Goal: Information Seeking & Learning: Learn about a topic

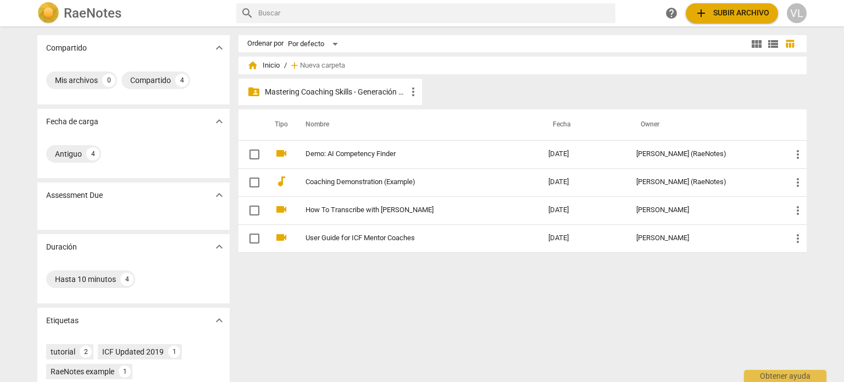
click at [343, 89] on p "Mastering Coaching Skills - Generación 32" at bounding box center [336, 92] width 142 height 12
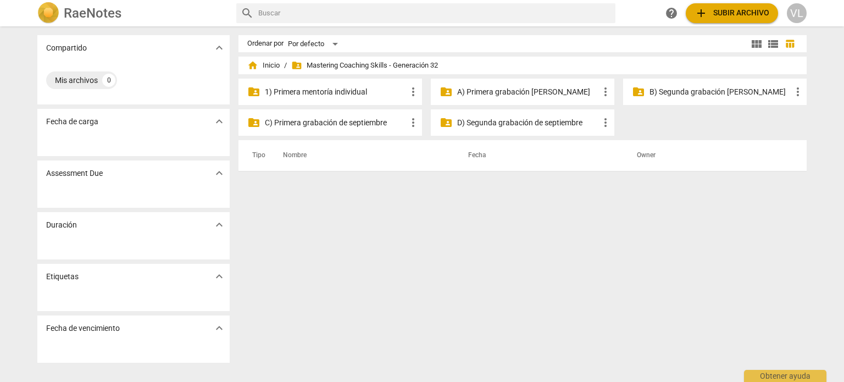
click at [343, 90] on p "1) Primera mentoría individual" at bounding box center [336, 92] width 142 height 12
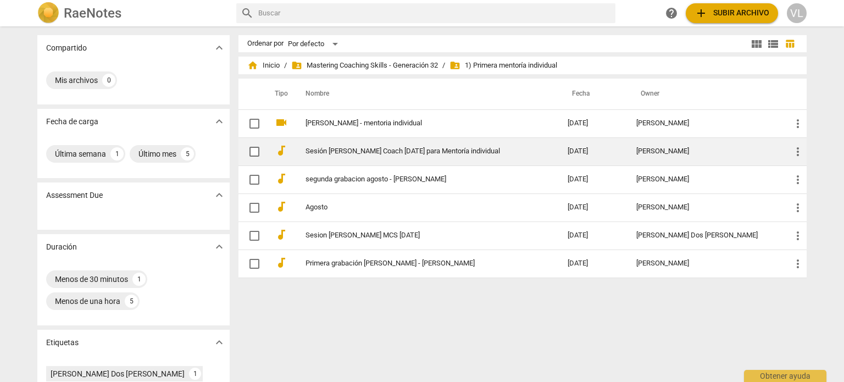
click at [398, 155] on link "Sesión [PERSON_NAME] Coach [DATE] para Mentoría individual" at bounding box center [416, 151] width 223 height 8
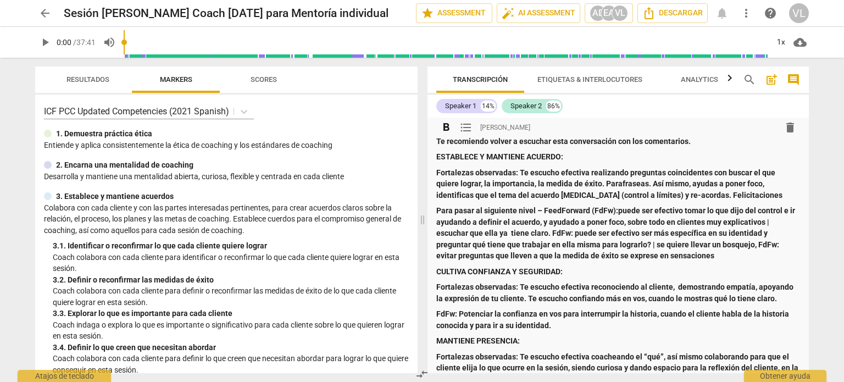
scroll to position [55, 0]
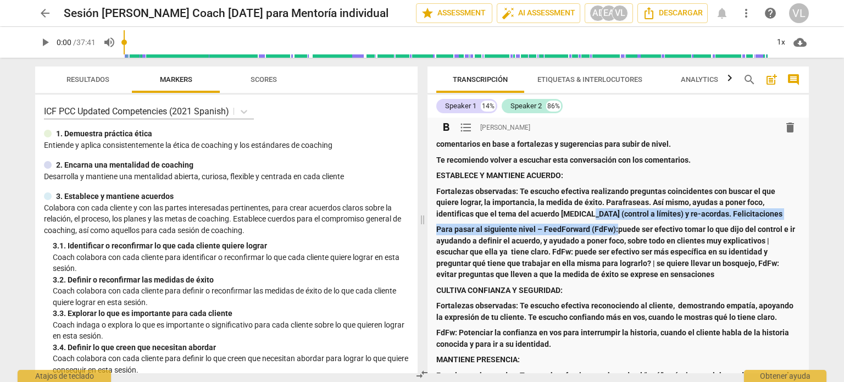
drag, startPoint x: 587, startPoint y: 211, endPoint x: 615, endPoint y: 222, distance: 29.6
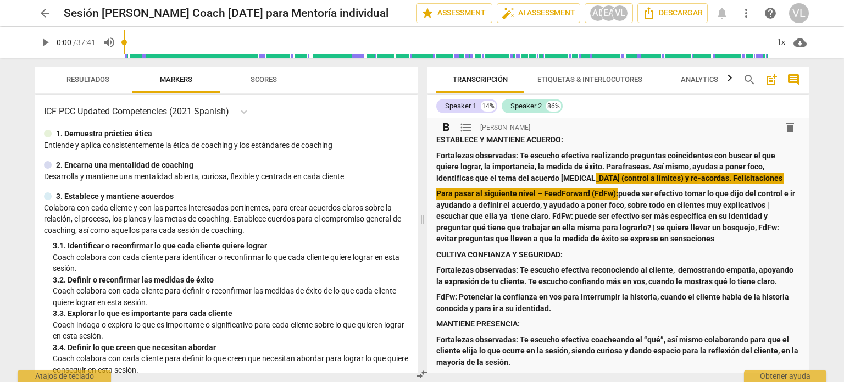
scroll to position [110, 0]
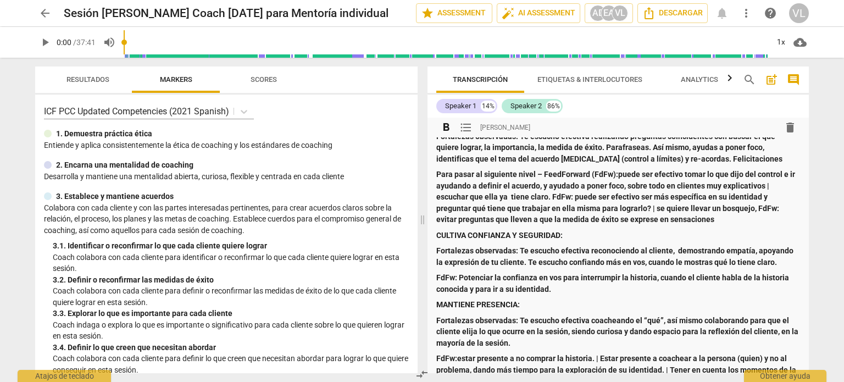
click at [618, 175] on strong "Para pasar al siguiente nivel – FeedForward (FdFw):puede ser efectivo tomar lo …" at bounding box center [616, 197] width 360 height 54
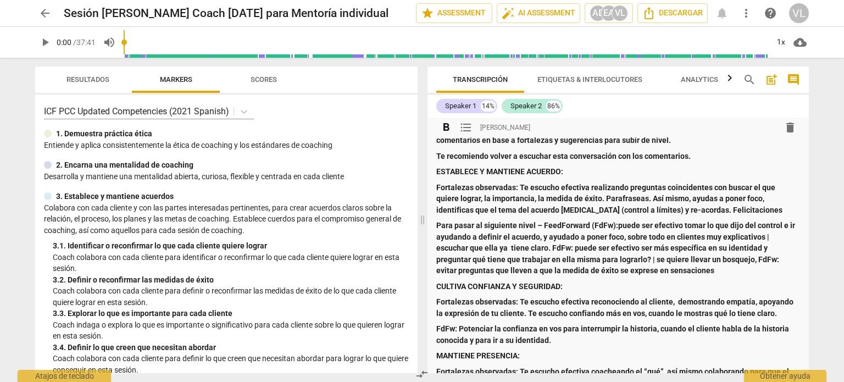
scroll to position [0, 0]
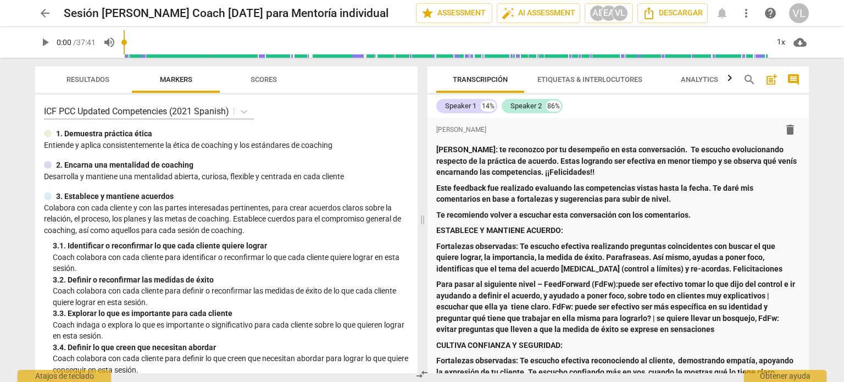
drag, startPoint x: 242, startPoint y: 75, endPoint x: 291, endPoint y: 83, distance: 49.5
click at [242, 75] on span "Scores" at bounding box center [263, 80] width 53 height 15
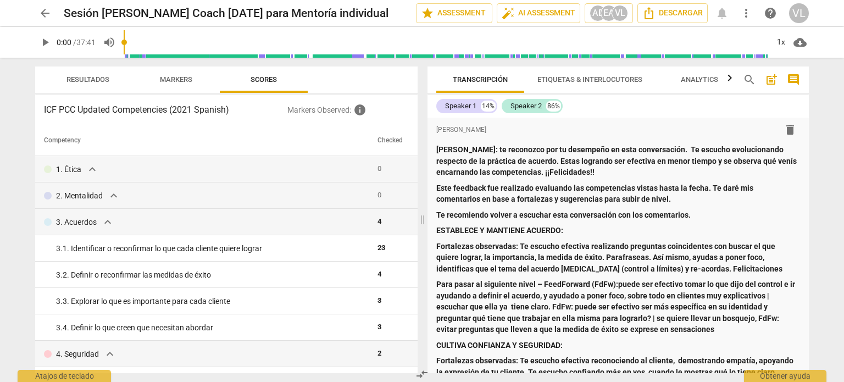
click at [565, 73] on span "Etiquetas & Interlocutores" at bounding box center [589, 80] width 131 height 15
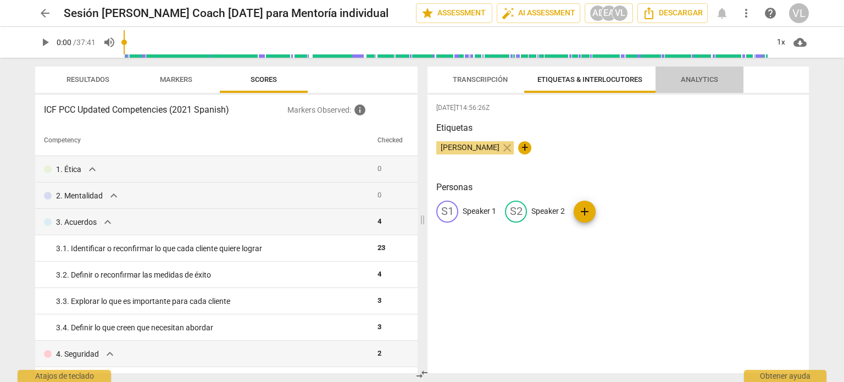
click at [685, 76] on span "Analytics" at bounding box center [699, 79] width 37 height 8
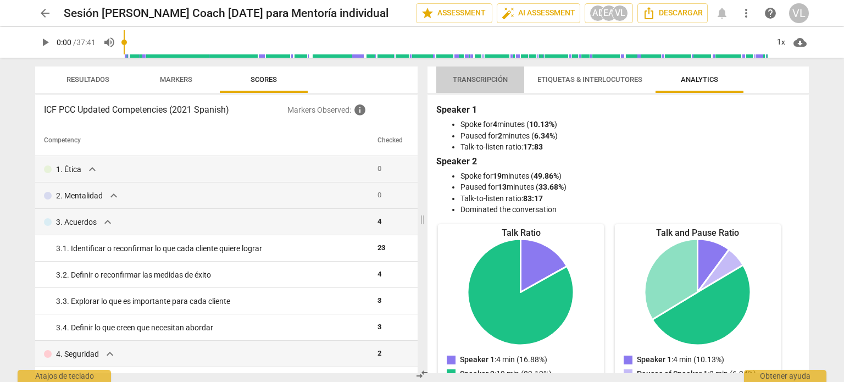
click at [486, 82] on span "Transcripción" at bounding box center [480, 79] width 55 height 8
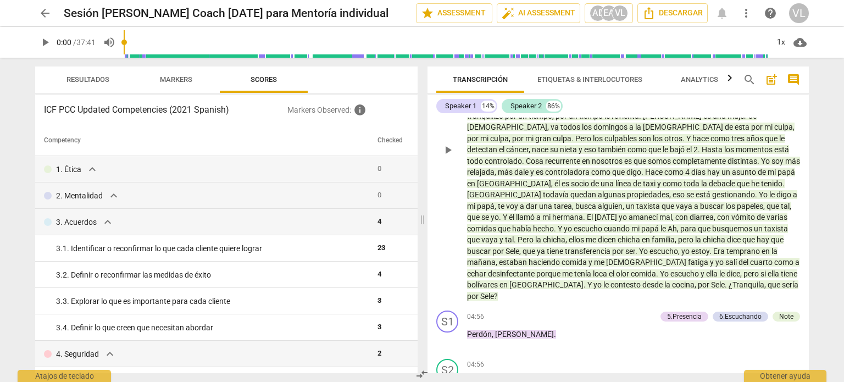
scroll to position [1274, 0]
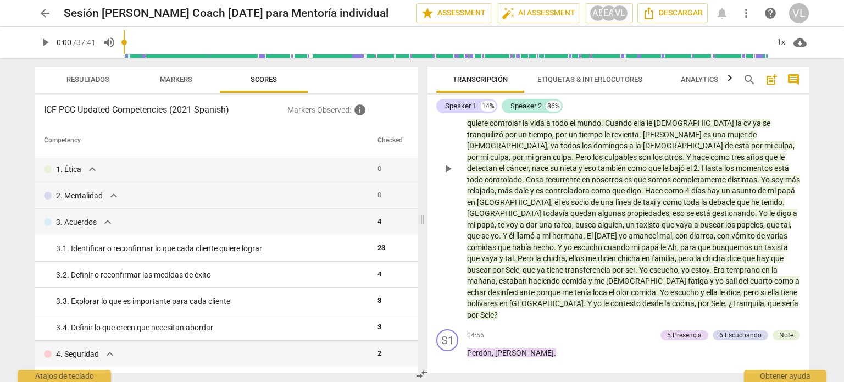
click at [451, 162] on span "play_arrow" at bounding box center [447, 168] width 13 height 13
drag, startPoint x: 149, startPoint y: 41, endPoint x: 141, endPoint y: 41, distance: 8.2
click at [141, 41] on input "range" at bounding box center [446, 42] width 644 height 35
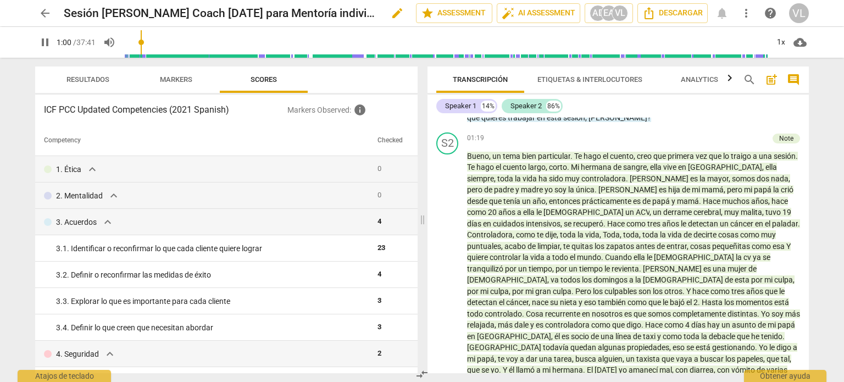
scroll to position [1140, 0]
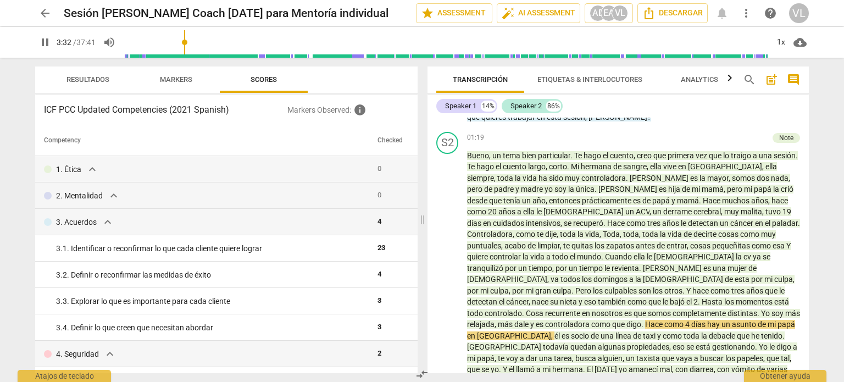
drag, startPoint x: 143, startPoint y: 43, endPoint x: 186, endPoint y: 49, distance: 43.2
click at [186, 49] on input "range" at bounding box center [446, 42] width 644 height 35
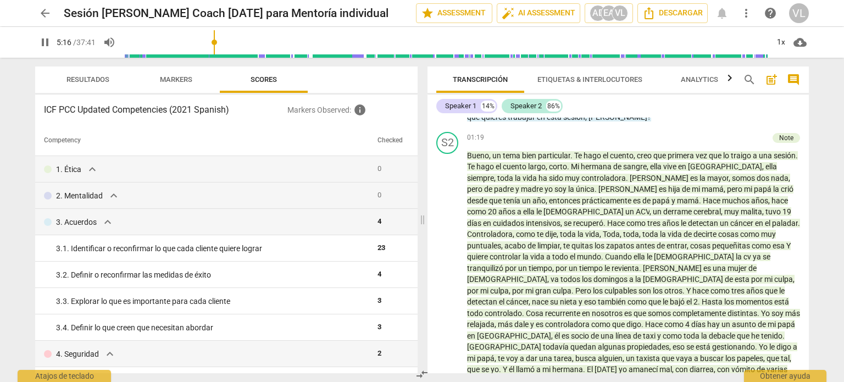
drag, startPoint x: 185, startPoint y: 45, endPoint x: 215, endPoint y: 45, distance: 30.8
click at [215, 45] on input "range" at bounding box center [446, 42] width 644 height 35
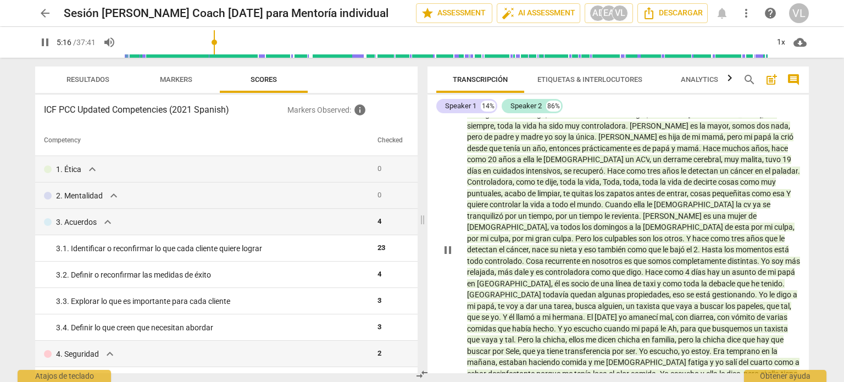
scroll to position [1250, 0]
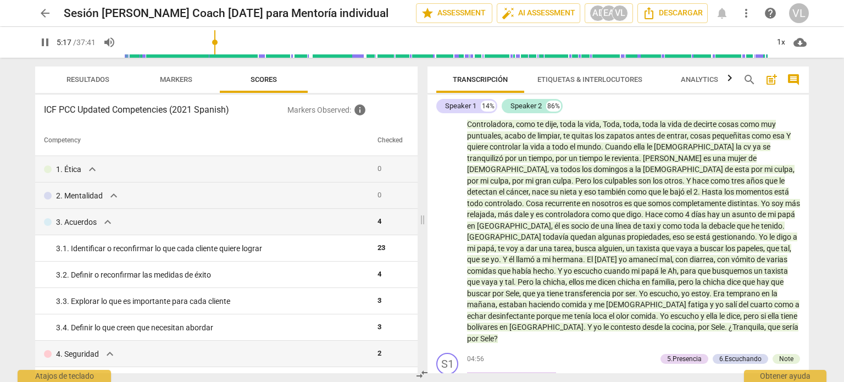
click at [48, 43] on span "pause" at bounding box center [44, 42] width 13 height 13
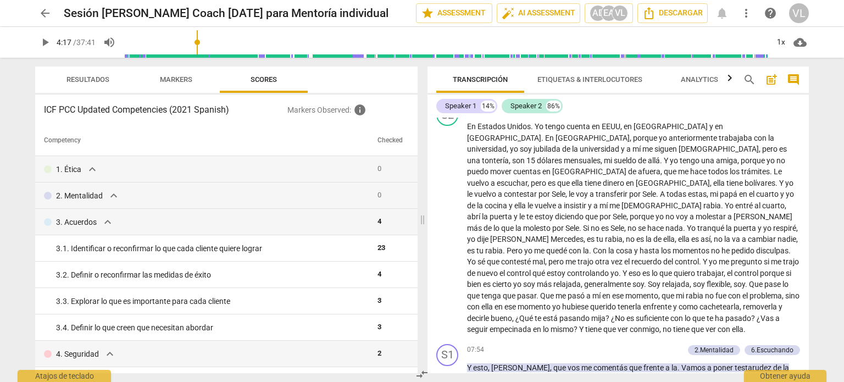
drag, startPoint x: 216, startPoint y: 42, endPoint x: 199, endPoint y: 41, distance: 17.6
click at [199, 41] on input "range" at bounding box center [446, 42] width 644 height 35
click at [46, 43] on span "play_arrow" at bounding box center [44, 42] width 13 height 13
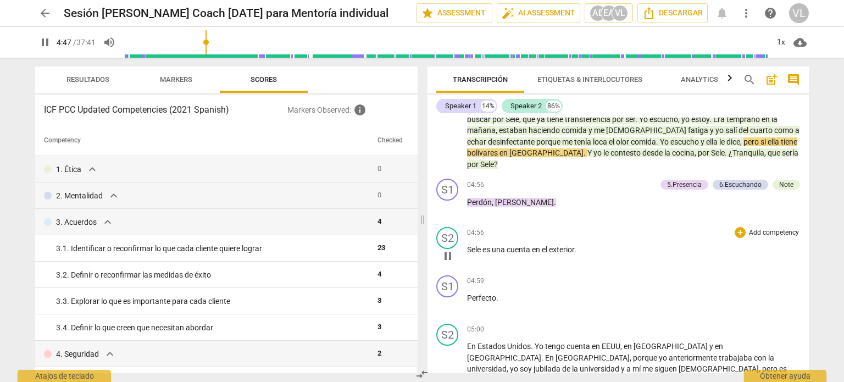
scroll to position [1369, 0]
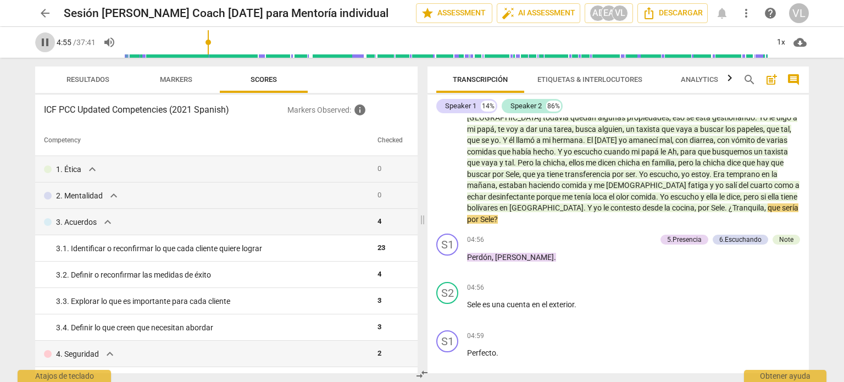
click at [44, 41] on span "pause" at bounding box center [44, 42] width 13 height 13
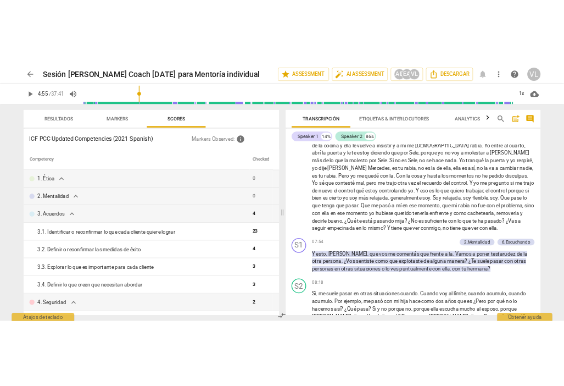
scroll to position [1754, 0]
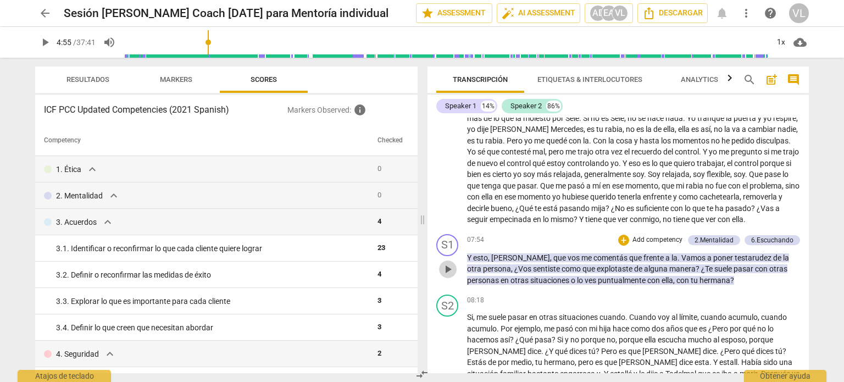
click at [454, 263] on span "play_arrow" at bounding box center [447, 269] width 13 height 13
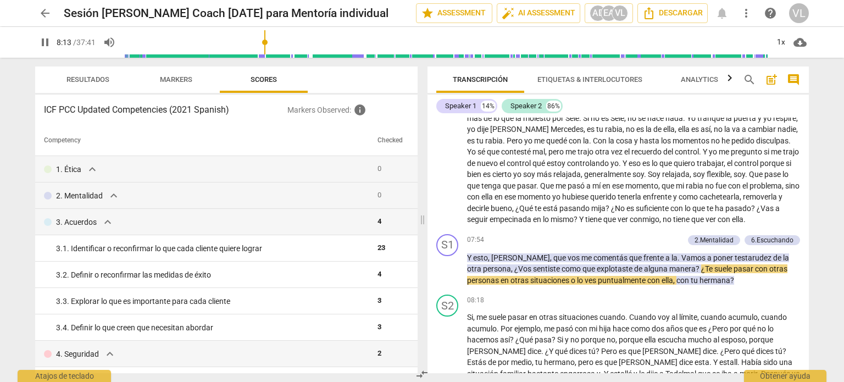
click at [46, 42] on span "pause" at bounding box center [44, 42] width 13 height 13
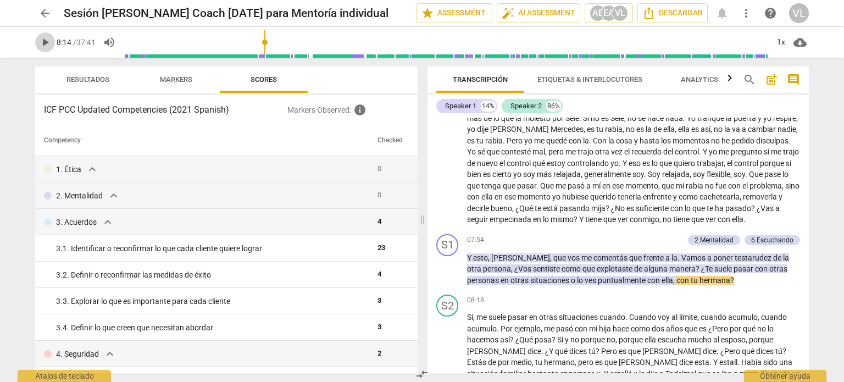
click at [46, 42] on span "play_arrow" at bounding box center [44, 42] width 13 height 13
click at [46, 42] on span "pause" at bounding box center [44, 42] width 13 height 13
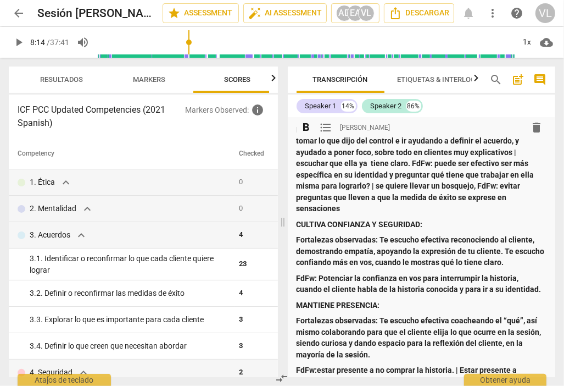
scroll to position [165, 0]
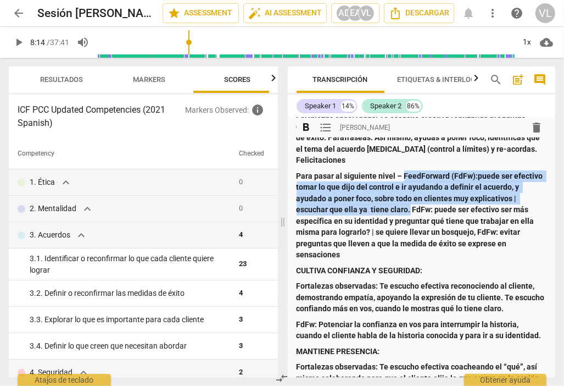
drag, startPoint x: 402, startPoint y: 174, endPoint x: 409, endPoint y: 210, distance: 36.9
click at [409, 210] on strong "Para pasar al siguiente nivel – FeedForward (FdFw):puede ser efectivo tomar lo …" at bounding box center [421, 215] width 248 height 88
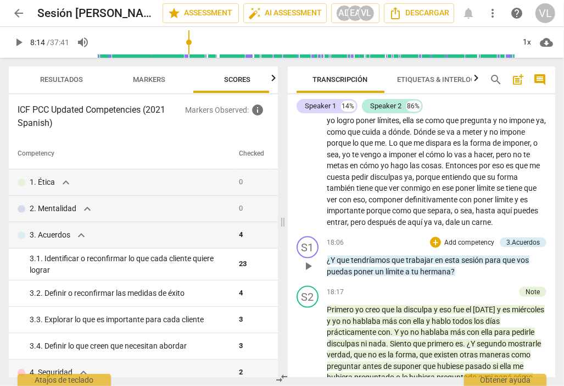
scroll to position [3837, 0]
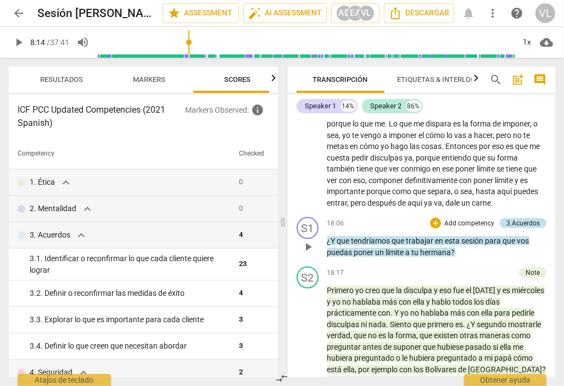
click at [512, 218] on div "3.Acuerdos" at bounding box center [524, 223] width 34 height 10
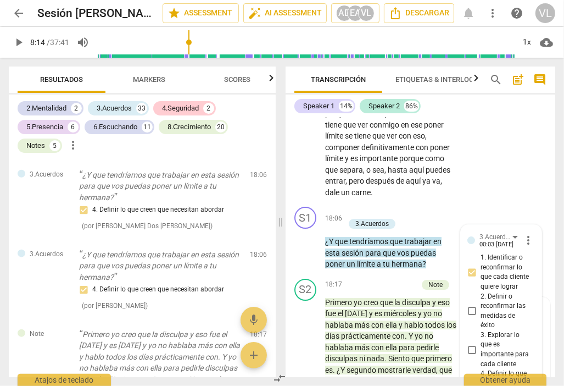
scroll to position [5219, 0]
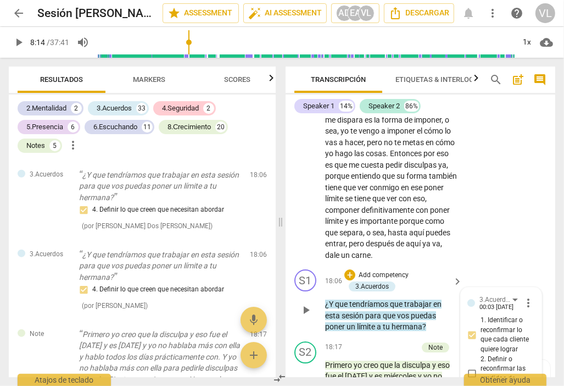
click at [308, 303] on span "play_arrow" at bounding box center [305, 309] width 13 height 13
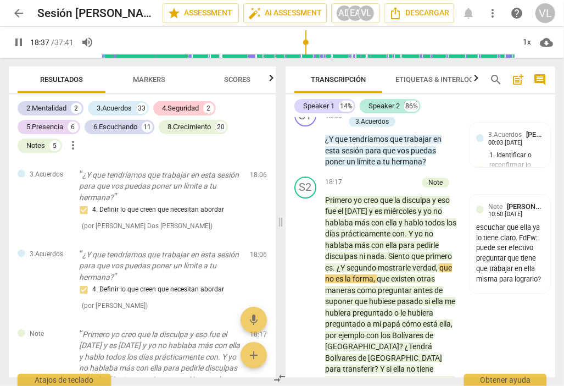
scroll to position [5329, 0]
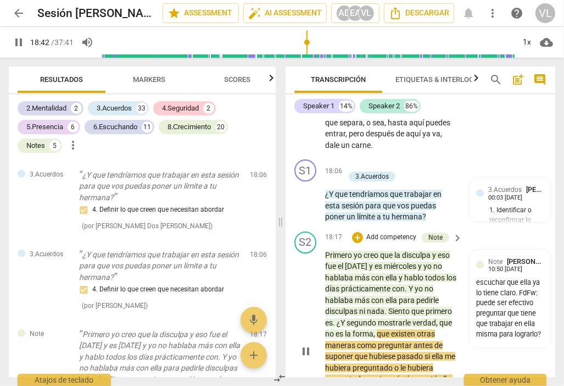
click at [312, 344] on span "pause" at bounding box center [305, 350] width 13 height 13
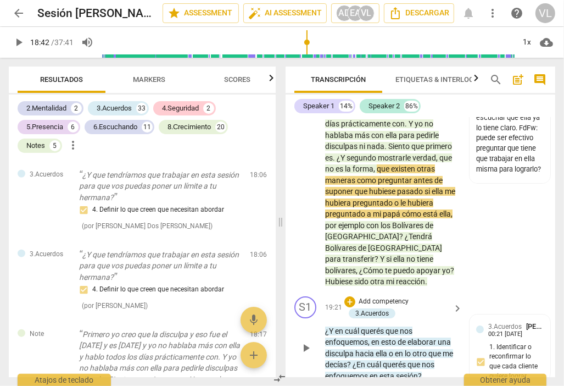
scroll to position [5549, 0]
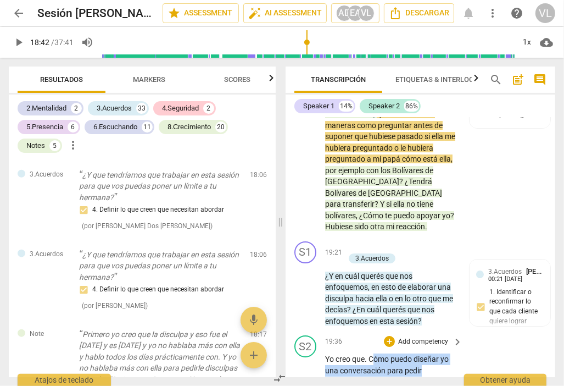
drag, startPoint x: 371, startPoint y: 249, endPoint x: 428, endPoint y: 263, distance: 58.4
click at [422, 353] on p "Yo creo que . Cómo puedo diseñar yo una conversación para pedir disculpas , en …" at bounding box center [391, 381] width 132 height 57
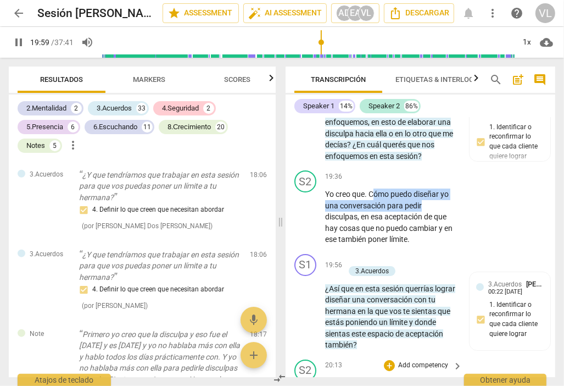
scroll to position [5769, 0]
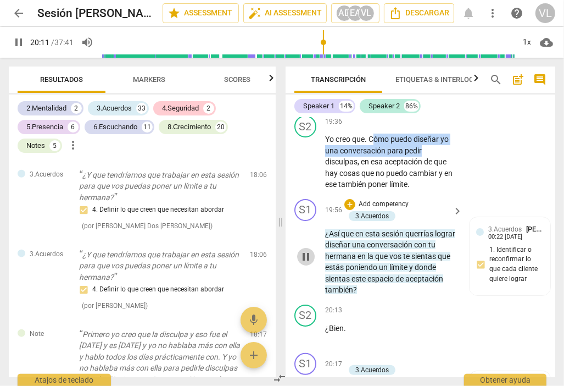
click at [310, 250] on span "pause" at bounding box center [305, 256] width 13 height 13
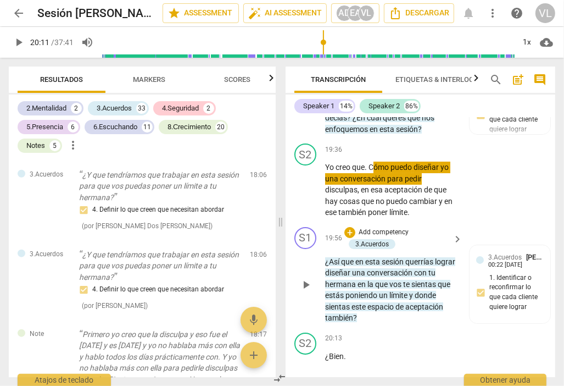
scroll to position [5714, 0]
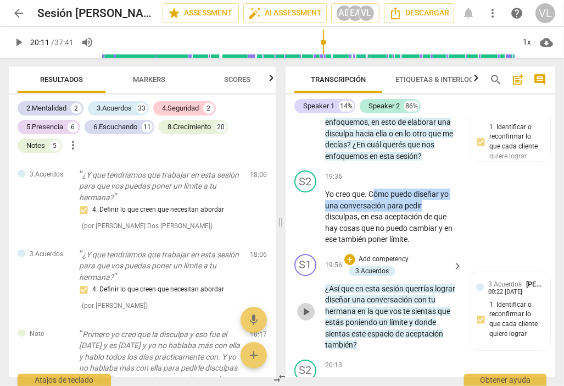
click at [305, 305] on span "play_arrow" at bounding box center [305, 311] width 13 height 13
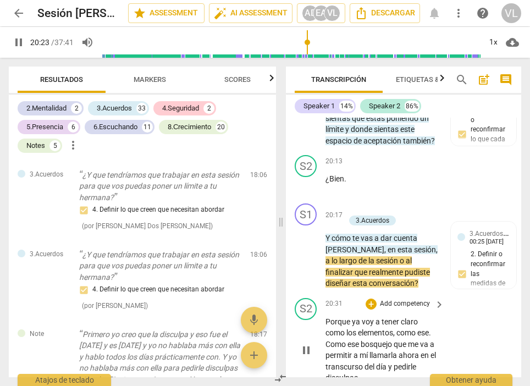
scroll to position [6786, 0]
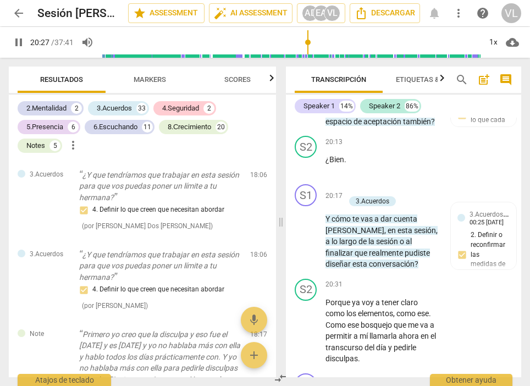
click at [16, 42] on span "pause" at bounding box center [18, 42] width 13 height 13
click at [314, 301] on div "play_arrow pause" at bounding box center [311, 331] width 28 height 60
click at [309, 324] on span "play_arrow" at bounding box center [305, 330] width 13 height 13
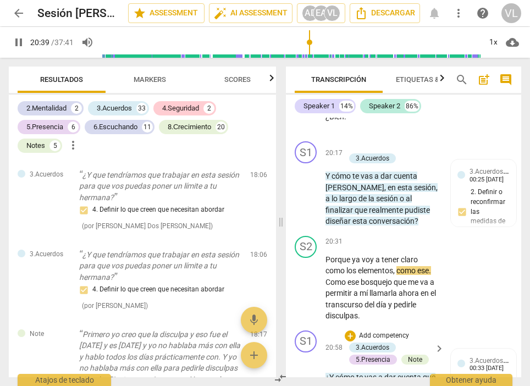
scroll to position [6841, 0]
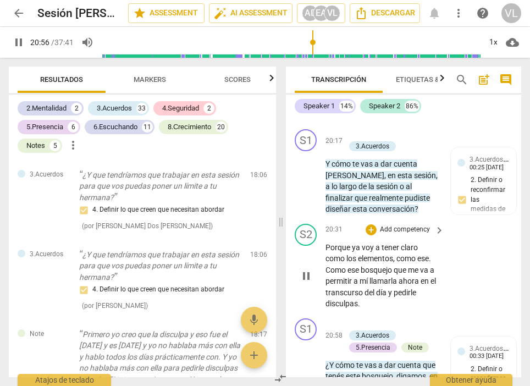
click at [313, 269] on span "pause" at bounding box center [306, 275] width 18 height 13
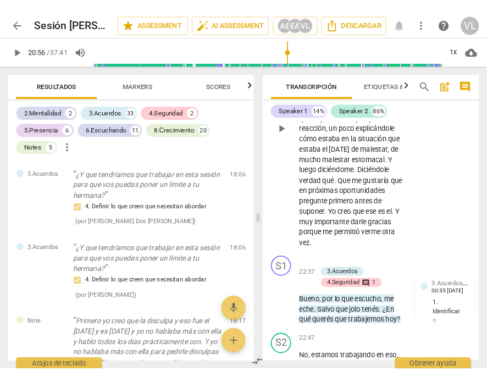
scroll to position [7280, 0]
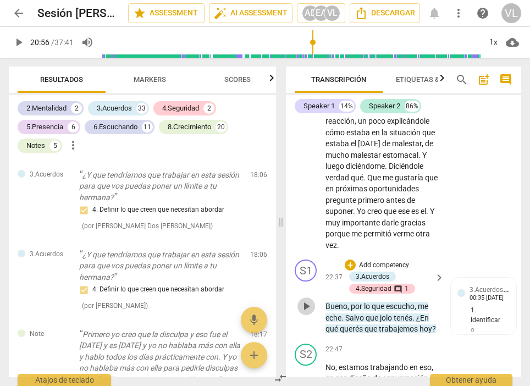
click at [305, 299] on span "play_arrow" at bounding box center [305, 305] width 13 height 13
click at [306, 299] on span "pause" at bounding box center [305, 305] width 13 height 13
type input "1366"
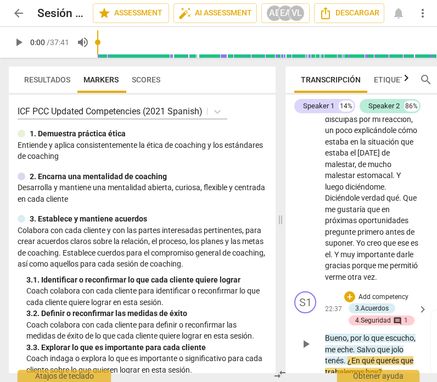
scroll to position [8461, 0]
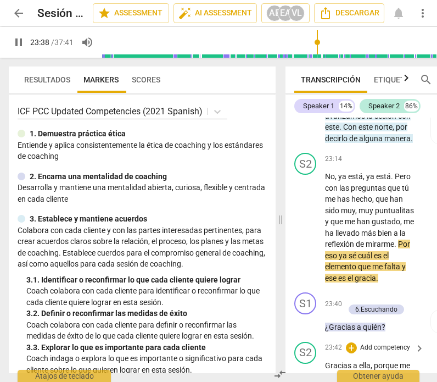
scroll to position [8900, 0]
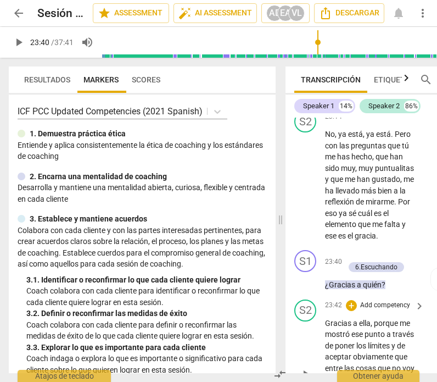
scroll to position [8955, 0]
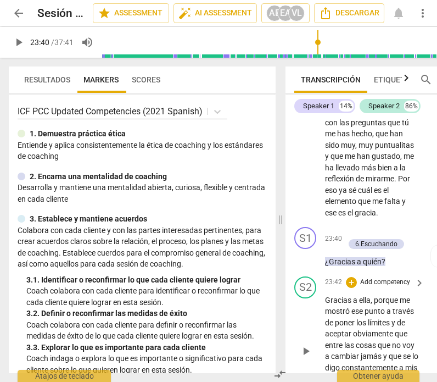
drag, startPoint x: 303, startPoint y: 190, endPoint x: 313, endPoint y: 203, distance: 16.5
click at [313, 298] on div "play_arrow pause" at bounding box center [311, 350] width 28 height 105
click at [314, 344] on span "play_arrow" at bounding box center [306, 350] width 18 height 13
click at [308, 344] on span "pause" at bounding box center [305, 350] width 13 height 13
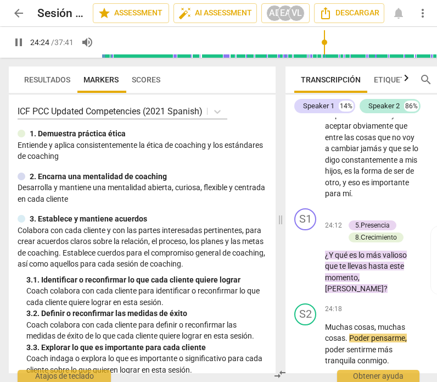
scroll to position [9175, 0]
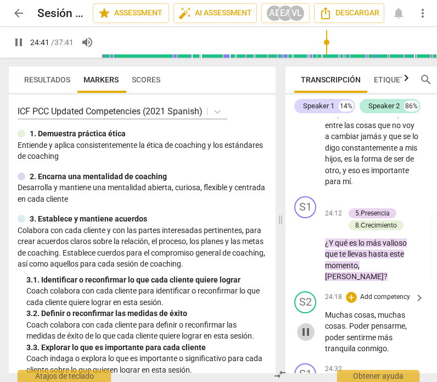
click at [309, 325] on span "pause" at bounding box center [305, 331] width 13 height 13
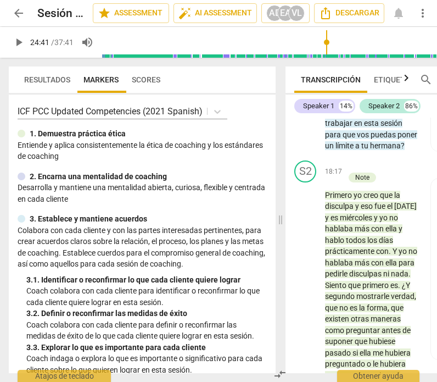
scroll to position [7142, 0]
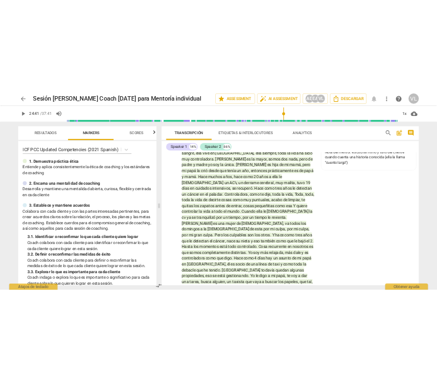
scroll to position [1077, 0]
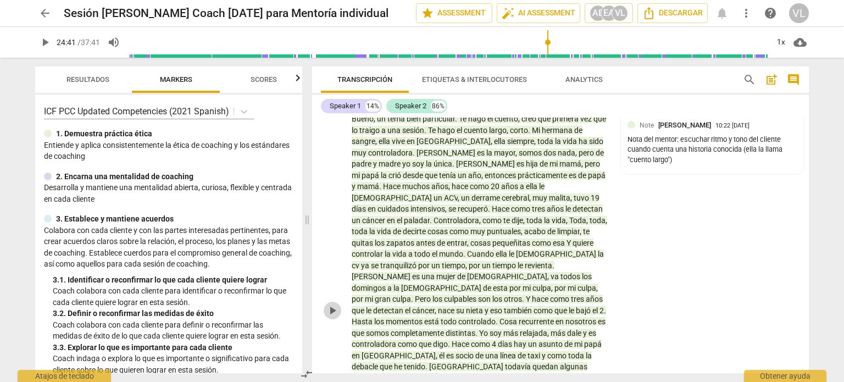
click at [330, 304] on span "play_arrow" at bounding box center [332, 310] width 13 height 13
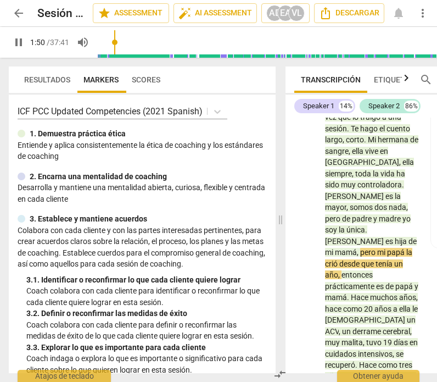
scroll to position [2006, 0]
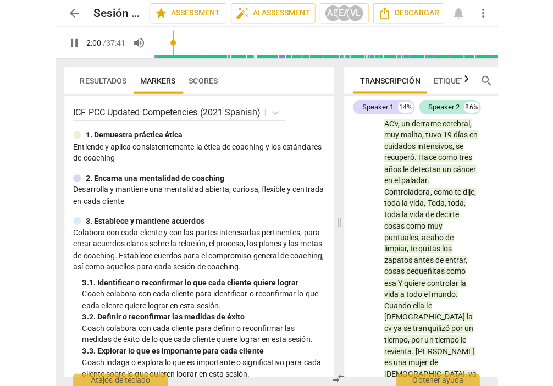
scroll to position [2226, 0]
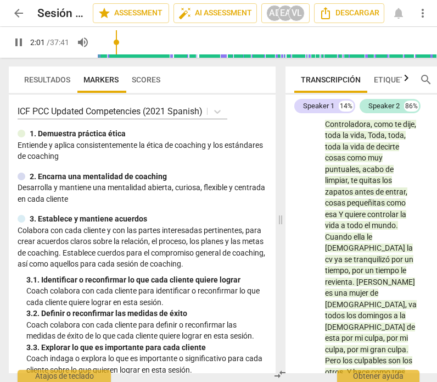
drag, startPoint x: 304, startPoint y: 288, endPoint x: 296, endPoint y: 282, distance: 9.8
click at [303, 377] on span "pause" at bounding box center [305, 383] width 13 height 13
type input "122"
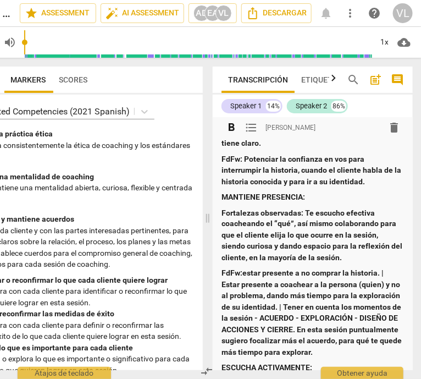
scroll to position [440, 0]
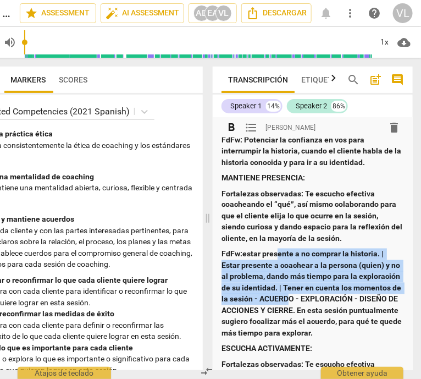
drag, startPoint x: 278, startPoint y: 244, endPoint x: 298, endPoint y: 291, distance: 50.7
click at [298, 291] on strong "FdFw:estar presente a no comprar la historia. | Estar presente a coachear a la …" at bounding box center [312, 293] width 182 height 88
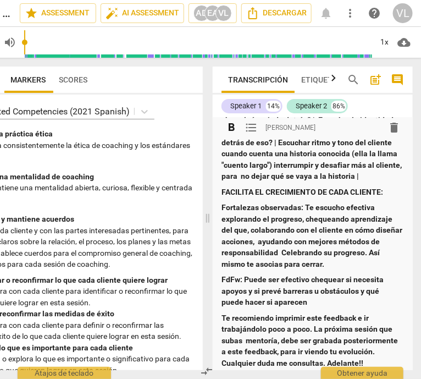
scroll to position [879, 0]
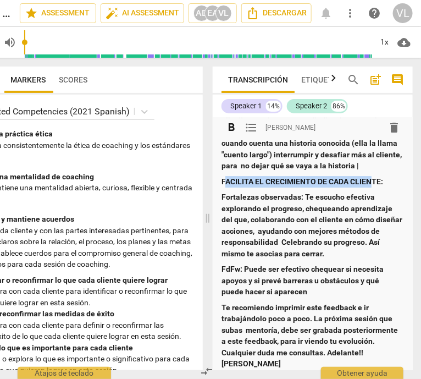
drag, startPoint x: 224, startPoint y: 174, endPoint x: 369, endPoint y: 164, distance: 145.4
click at [369, 176] on p "FACILITA EL CRECIMIENTO DE CADA CLIENTE:" at bounding box center [312, 182] width 182 height 12
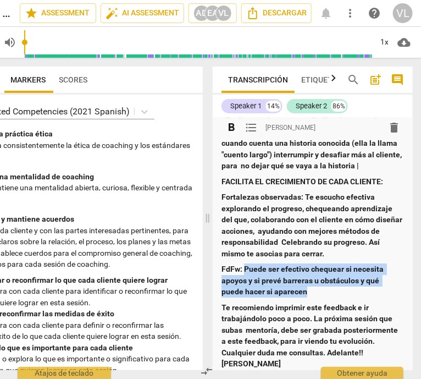
drag, startPoint x: 243, startPoint y: 257, endPoint x: 313, endPoint y: 285, distance: 75.2
click at [313, 285] on p "FdFw: Puede ser efectivo chequear si necesita apoyos y si prevé barreras u obst…" at bounding box center [312, 280] width 182 height 34
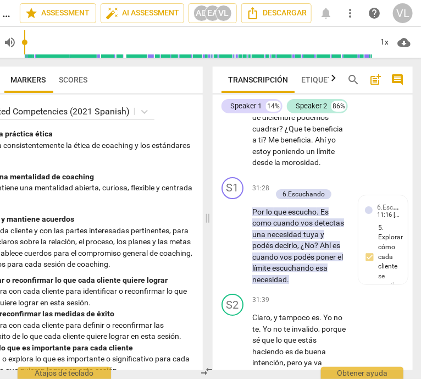
scroll to position [11374, 0]
